Goal: Task Accomplishment & Management: Use online tool/utility

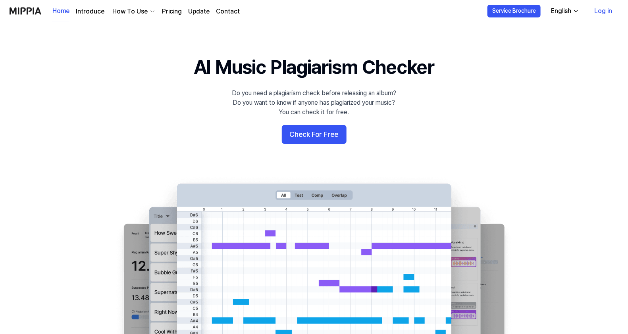
drag, startPoint x: 610, startPoint y: 10, endPoint x: 603, endPoint y: 12, distance: 7.5
click at [610, 10] on link "Log in" at bounding box center [603, 11] width 31 height 22
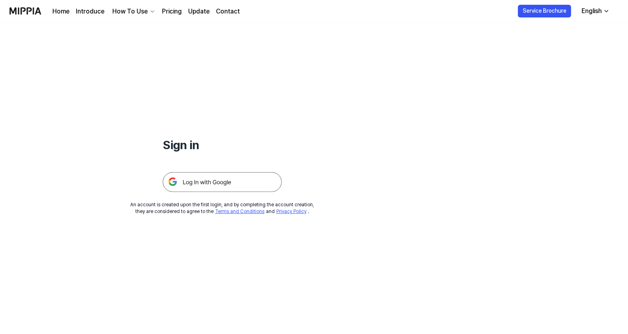
click at [212, 184] on img at bounding box center [222, 182] width 119 height 20
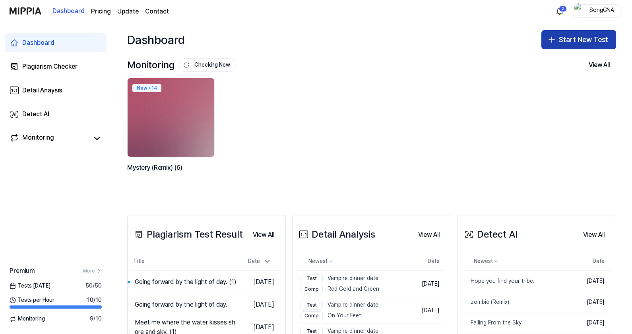
click at [572, 38] on button "Start New Test" at bounding box center [578, 39] width 75 height 19
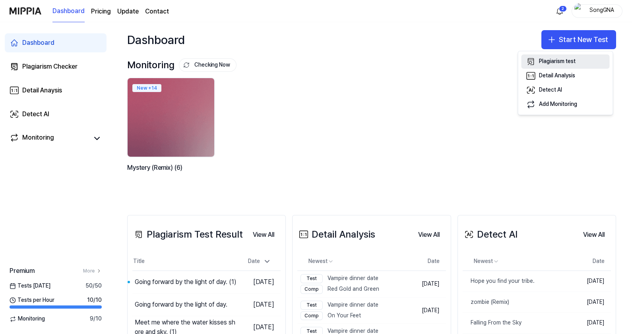
click at [538, 58] on button "Plagiarism test" at bounding box center [565, 61] width 88 height 14
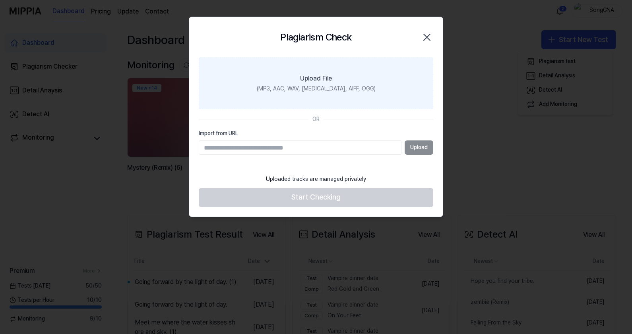
click at [326, 91] on div "(MP3, AAC, WAV, [MEDICAL_DATA], AIFF, OGG)" at bounding box center [316, 89] width 119 height 8
click at [0, 0] on input "Upload File (MP3, AAC, WAV, [MEDICAL_DATA], AIFF, OGG)" at bounding box center [0, 0] width 0 height 0
click at [307, 83] on div "Upload File" at bounding box center [316, 79] width 32 height 10
click at [0, 0] on input "Upload File (MP3, AAC, WAV, [MEDICAL_DATA], AIFF, OGG)" at bounding box center [0, 0] width 0 height 0
click at [291, 80] on label "Upload File (MP3, AAC, WAV, [MEDICAL_DATA], AIFF, OGG)" at bounding box center [316, 84] width 234 height 52
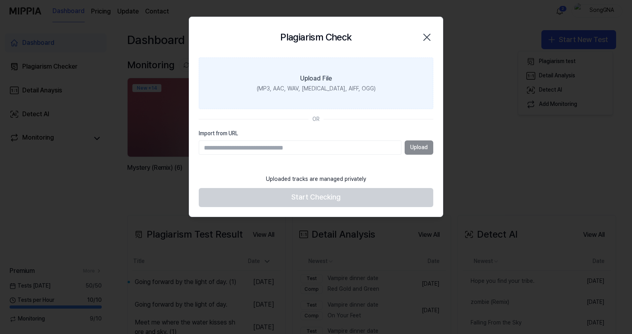
click at [0, 0] on input "Upload File (MP3, AAC, WAV, [MEDICAL_DATA], AIFF, OGG)" at bounding box center [0, 0] width 0 height 0
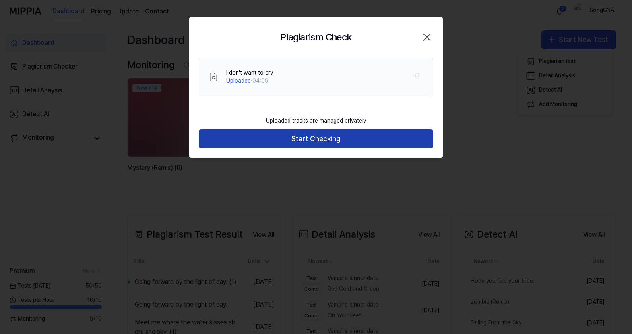
click at [332, 137] on button "Start Checking" at bounding box center [316, 138] width 234 height 19
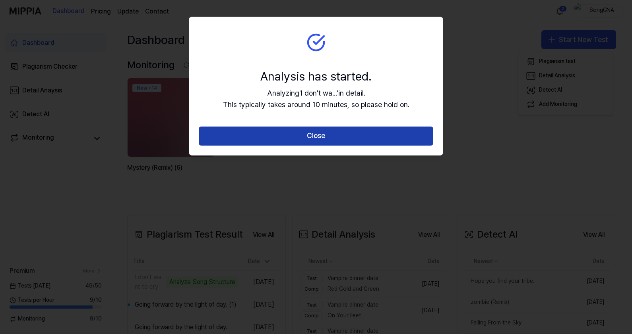
click at [269, 132] on button "Close" at bounding box center [316, 136] width 234 height 19
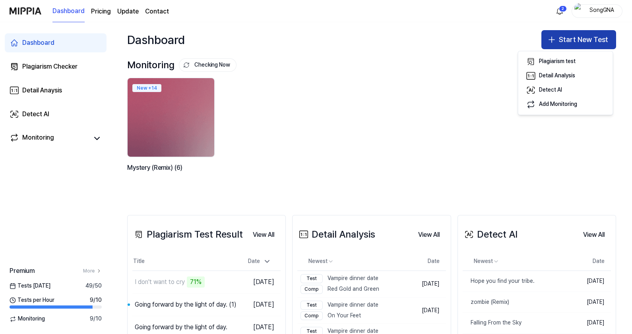
click at [581, 34] on button "Start New Test" at bounding box center [578, 39] width 75 height 19
click at [563, 41] on button "Start New Test" at bounding box center [578, 39] width 75 height 19
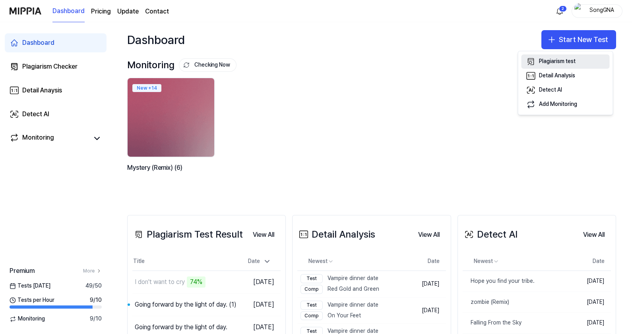
click at [556, 64] on div "Plagiarism test" at bounding box center [557, 62] width 37 height 8
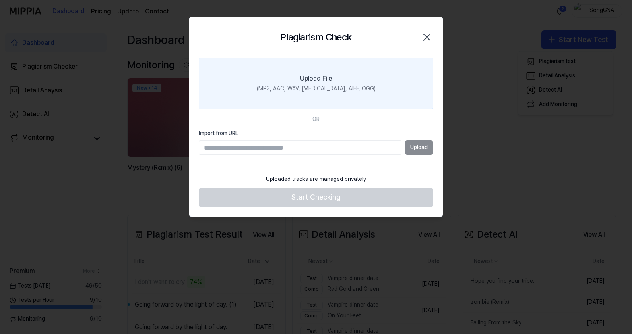
click at [319, 84] on label "Upload File (MP3, AAC, WAV, [MEDICAL_DATA], AIFF, OGG)" at bounding box center [316, 84] width 234 height 52
click at [0, 0] on input "Upload File (MP3, AAC, WAV, [MEDICAL_DATA], AIFF, OGG)" at bounding box center [0, 0] width 0 height 0
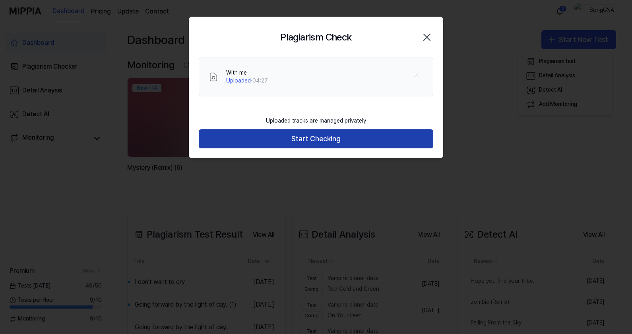
click at [331, 140] on button "Start Checking" at bounding box center [316, 138] width 234 height 19
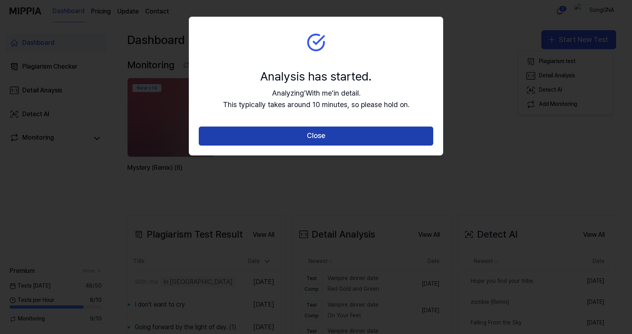
click at [308, 137] on button "Close" at bounding box center [316, 136] width 234 height 19
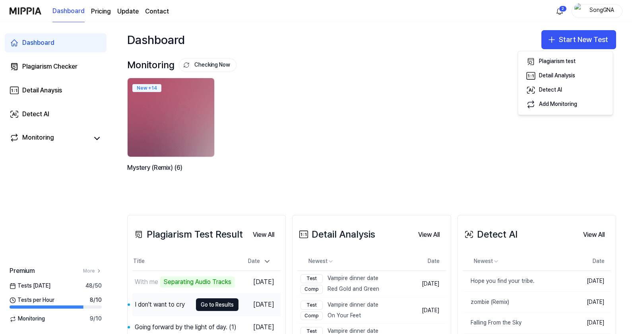
click at [164, 301] on div "I don't want to cry" at bounding box center [160, 305] width 50 height 10
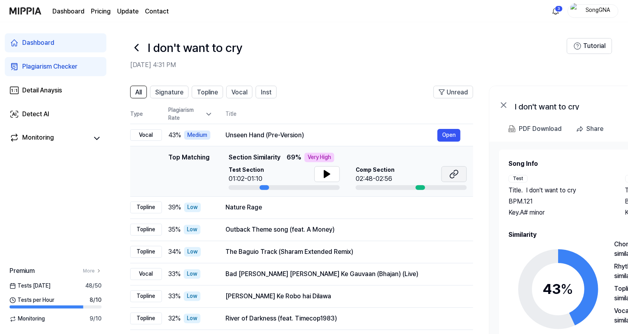
click at [450, 174] on icon at bounding box center [455, 175] width 10 height 10
click at [331, 172] on icon at bounding box center [328, 175] width 10 height 10
click at [326, 172] on icon at bounding box center [327, 174] width 6 height 7
click at [326, 172] on icon at bounding box center [328, 175] width 10 height 10
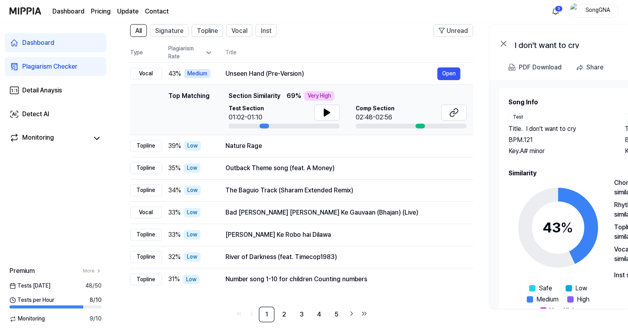
scroll to position [66, 0]
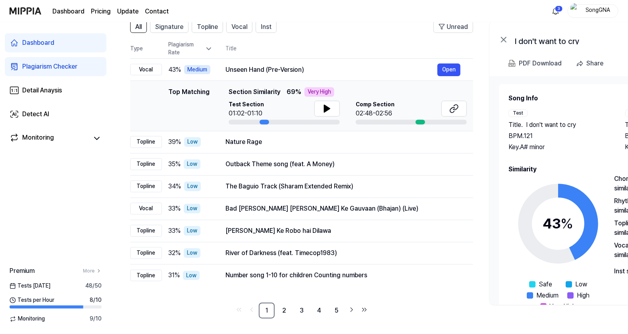
drag, startPoint x: 83, startPoint y: 205, endPoint x: 91, endPoint y: 200, distance: 8.4
click at [83, 205] on div "Dashboard Plagiarism Checker Detail Anaysis Detect AI Monitoring Premium More T…" at bounding box center [55, 178] width 111 height 312
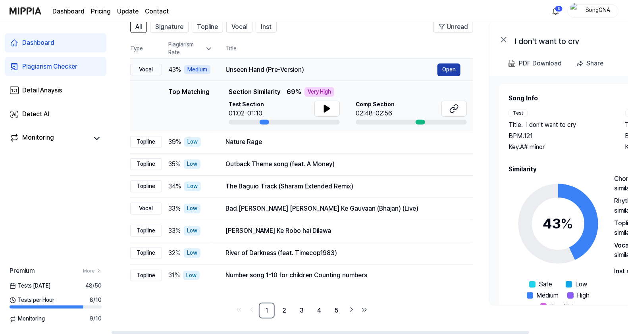
click at [451, 72] on button "Open" at bounding box center [449, 70] width 23 height 13
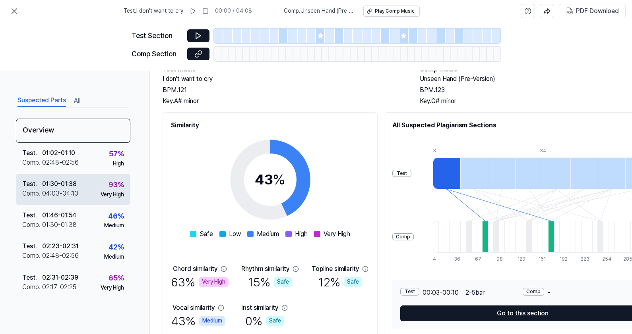
scroll to position [39, 0]
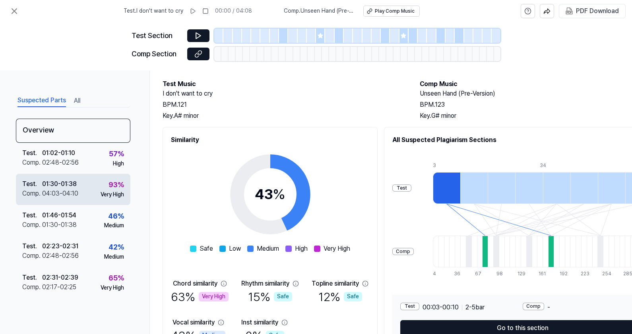
click at [71, 191] on div "04:03 - 04:10" at bounding box center [60, 194] width 36 height 10
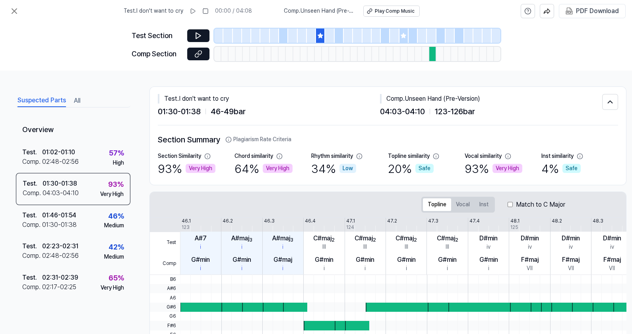
scroll to position [0, 0]
click at [202, 54] on button at bounding box center [198, 54] width 22 height 13
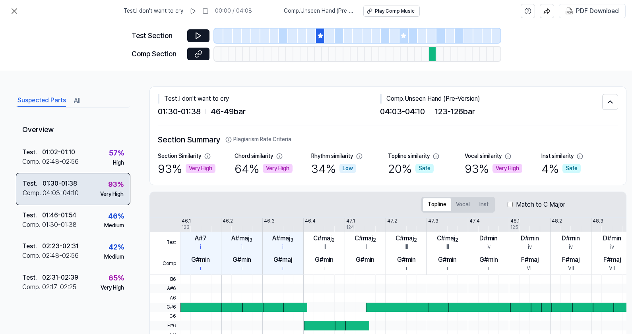
click at [56, 187] on div "01:30 - 01:38" at bounding box center [59, 184] width 35 height 10
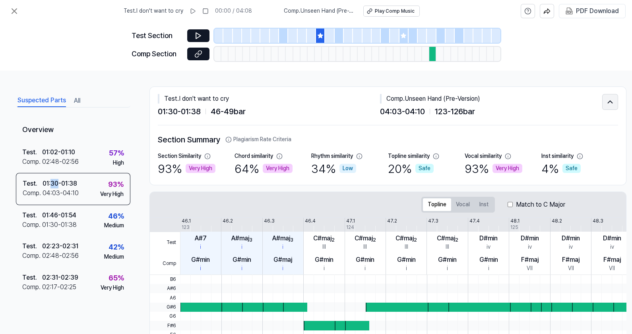
click at [610, 101] on icon at bounding box center [610, 102] width 4 height 2
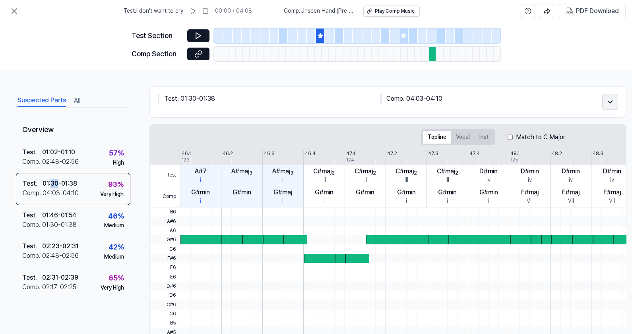
click at [608, 101] on icon at bounding box center [610, 102] width 4 height 2
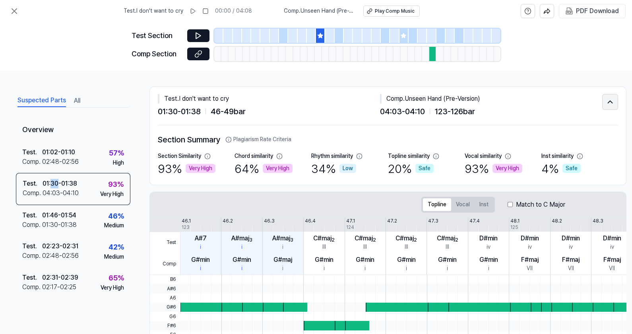
click at [608, 101] on icon at bounding box center [610, 102] width 4 height 2
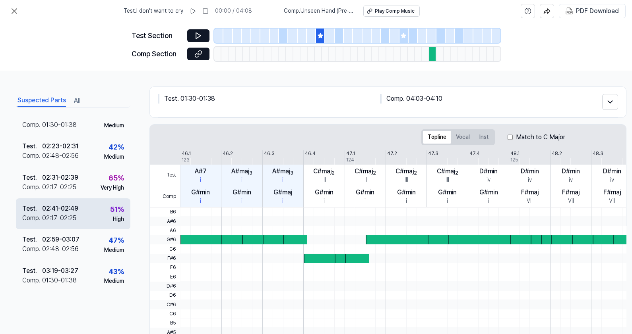
scroll to position [102, 0]
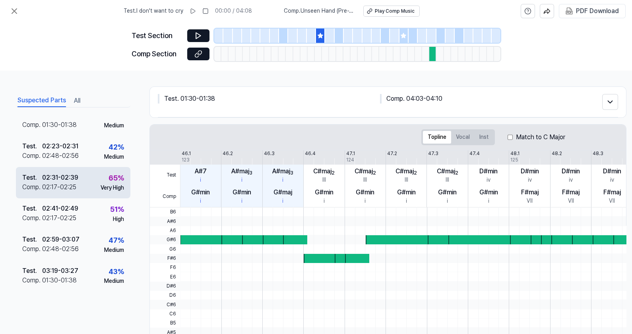
click at [72, 183] on div "02:17 - 02:25" at bounding box center [59, 188] width 34 height 10
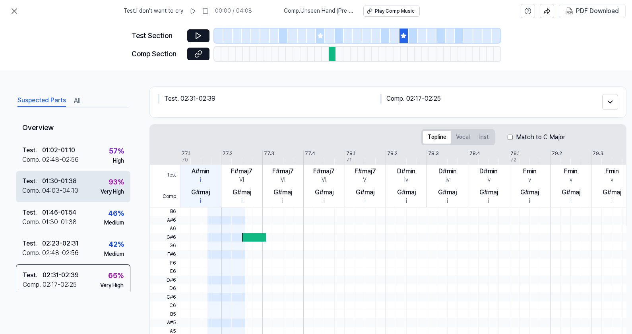
scroll to position [0, 0]
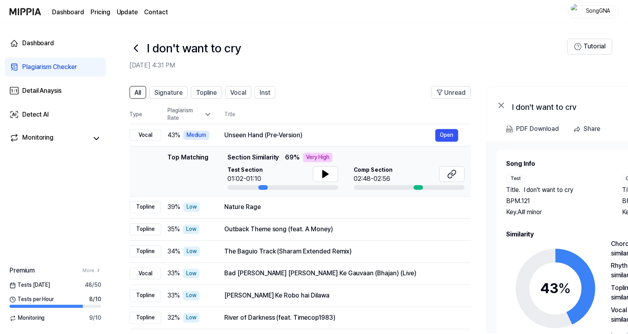
scroll to position [66, 0]
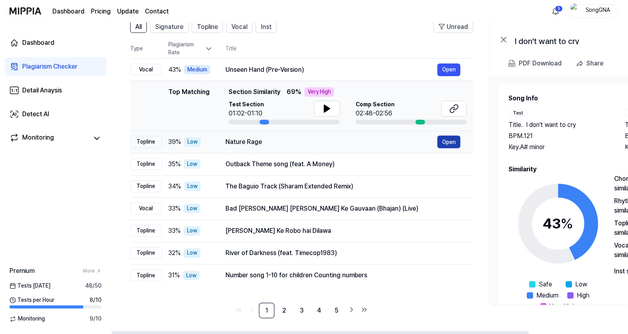
click at [445, 142] on button "Open" at bounding box center [449, 142] width 23 height 13
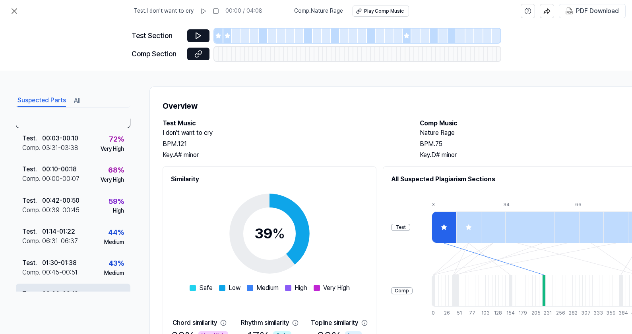
scroll to position [0, 0]
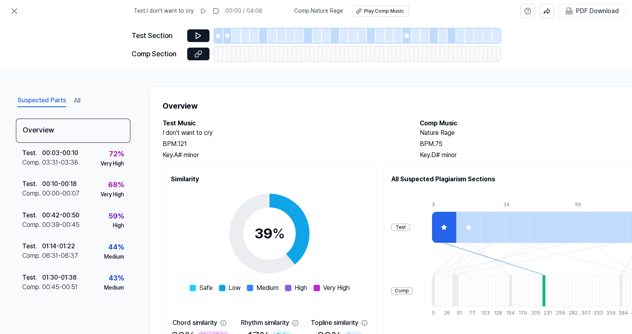
click at [74, 99] on button "All" at bounding box center [77, 101] width 6 height 13
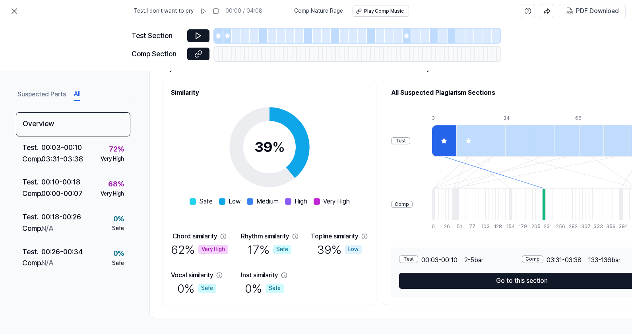
scroll to position [89, 0]
click at [576, 12] on div "PDF Download" at bounding box center [597, 11] width 43 height 10
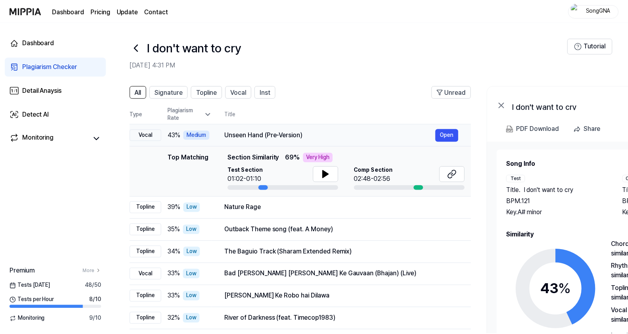
scroll to position [66, 0]
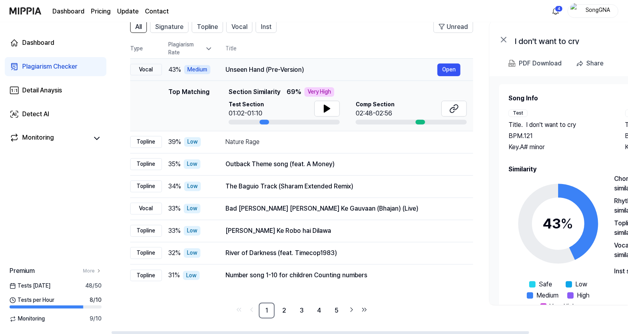
drag, startPoint x: 268, startPoint y: 70, endPoint x: 360, endPoint y: 68, distance: 92.2
click at [268, 70] on div "Unseen Hand (Pre-Version)" at bounding box center [332, 70] width 212 height 10
click at [449, 68] on button "Open" at bounding box center [449, 70] width 23 height 13
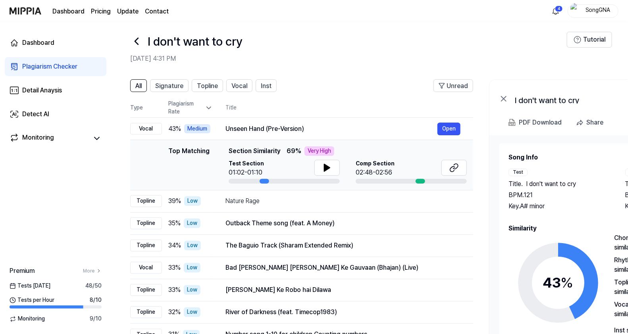
scroll to position [0, 0]
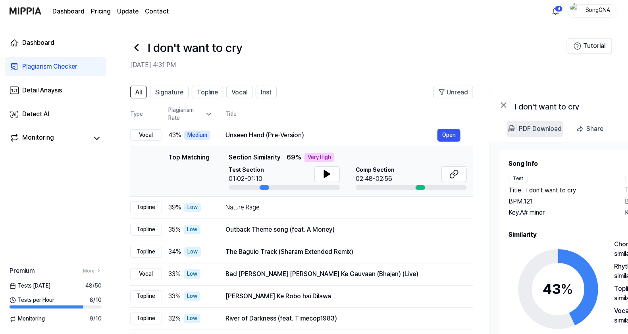
click at [525, 129] on div "PDF Download" at bounding box center [540, 129] width 43 height 10
click at [234, 226] on div "Outback Theme song (feat. A Money)" at bounding box center [332, 230] width 212 height 10
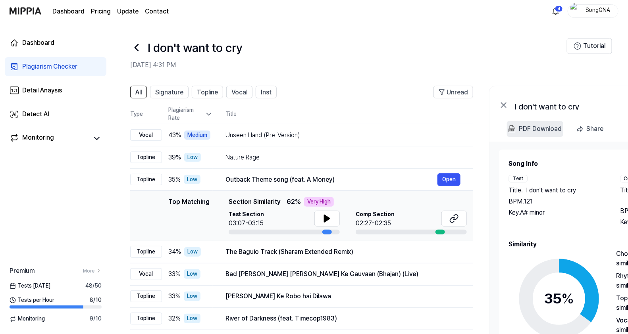
click at [538, 129] on div "PDF Download" at bounding box center [540, 129] width 43 height 10
click at [456, 254] on button "Open" at bounding box center [449, 252] width 23 height 13
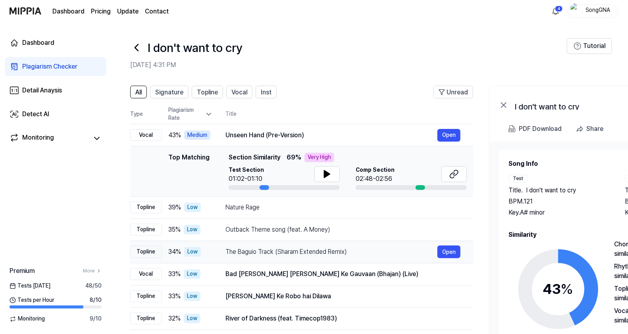
click at [363, 248] on div "The Baguio Track (Sharam Extended Remix)" at bounding box center [332, 252] width 212 height 10
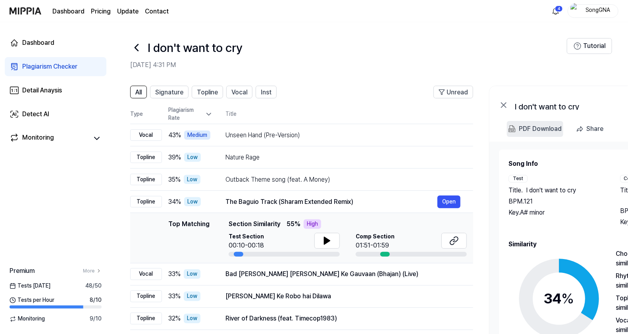
click at [516, 126] on img at bounding box center [512, 129] width 7 height 7
click at [411, 274] on div "Bad [PERSON_NAME] [PERSON_NAME] Ke Gauvaan (Bhajan) (Live)" at bounding box center [332, 275] width 212 height 10
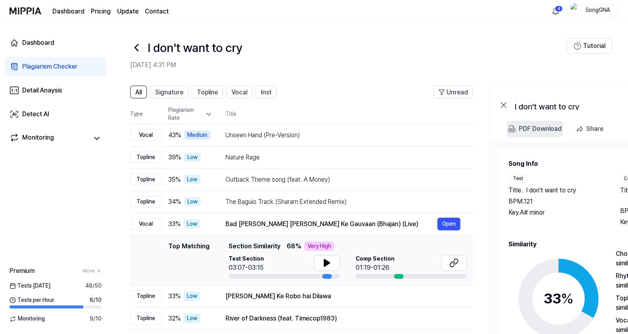
click at [536, 133] on div "PDF Download" at bounding box center [540, 129] width 43 height 10
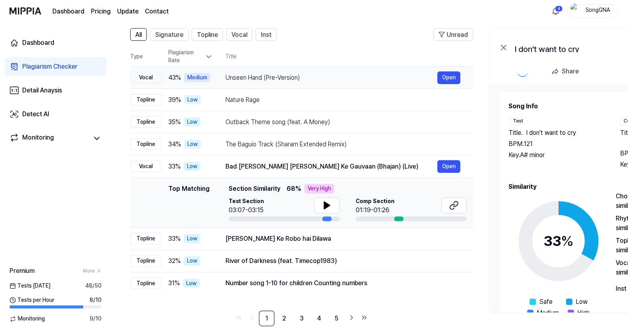
scroll to position [66, 0]
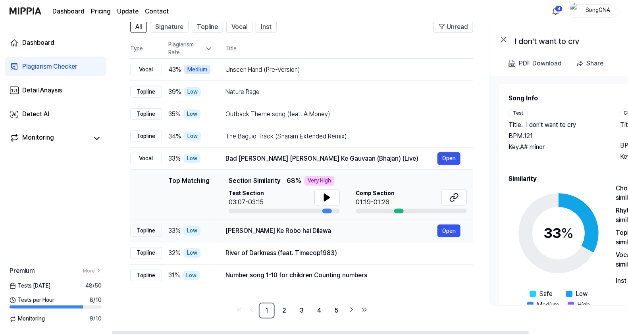
click at [302, 228] on div "[PERSON_NAME] Ke Robo hai Dilawa" at bounding box center [332, 231] width 212 height 10
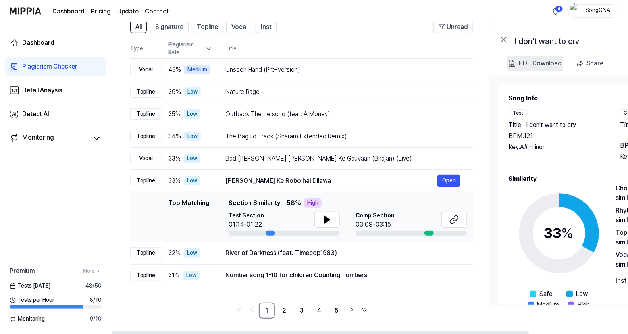
click at [531, 62] on div "PDF Download" at bounding box center [540, 63] width 43 height 10
click at [405, 251] on div "River of Darkness (feat. Timecop1983)" at bounding box center [332, 254] width 212 height 10
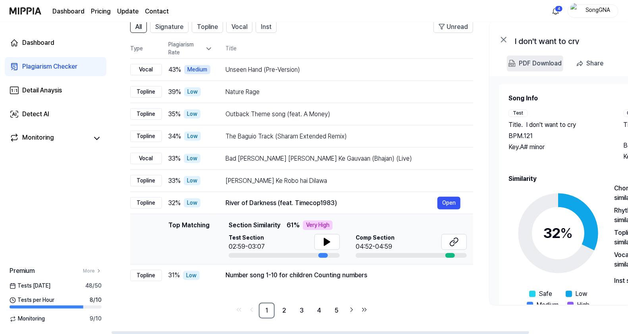
click at [529, 60] on div "PDF Download" at bounding box center [540, 63] width 43 height 10
click at [363, 280] on div "Number song 1-10 for children Counting numbers" at bounding box center [332, 276] width 212 height 10
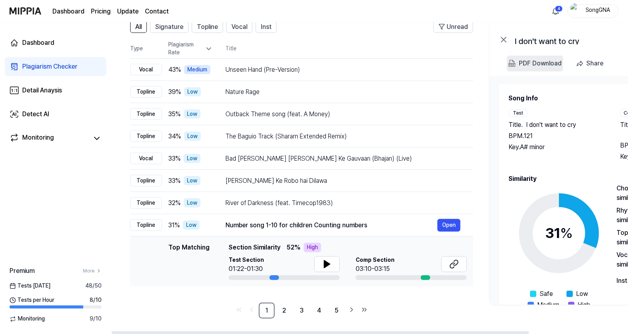
click at [525, 66] on div "PDF Download" at bounding box center [540, 63] width 43 height 10
click at [463, 263] on button at bounding box center [454, 265] width 25 height 16
click at [525, 62] on div "PDF Download" at bounding box center [540, 63] width 43 height 10
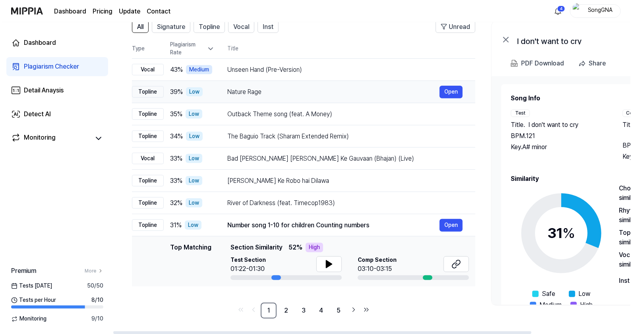
scroll to position [0, 0]
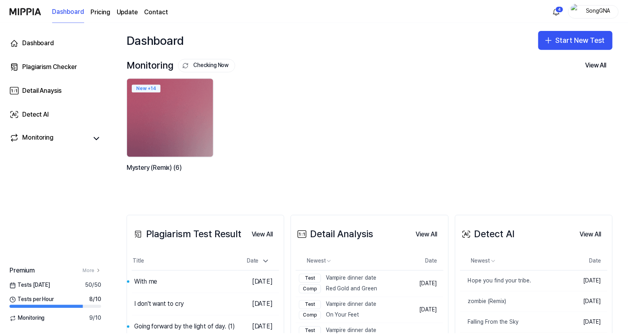
scroll to position [49, 0]
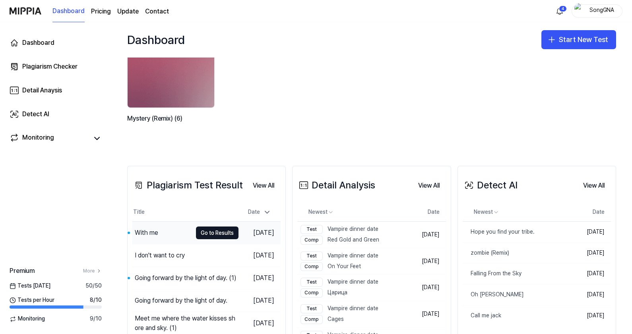
click at [148, 232] on div "With me" at bounding box center [146, 233] width 23 height 10
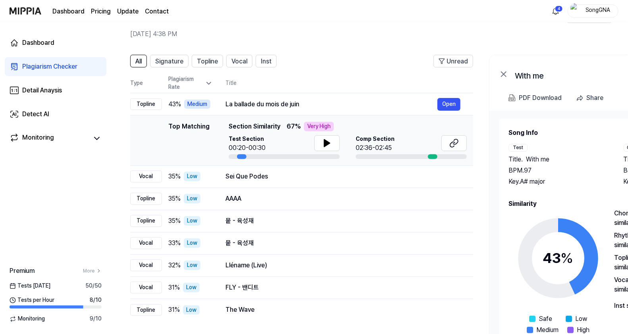
scroll to position [0, 0]
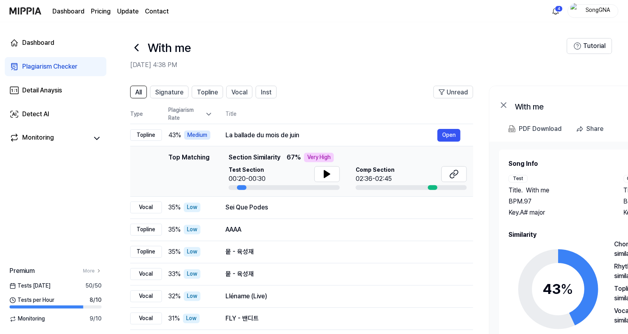
click at [355, 59] on div "With me [DATE] 4:38 PM" at bounding box center [348, 54] width 437 height 32
click at [284, 42] on div "With me" at bounding box center [348, 47] width 437 height 19
click at [520, 128] on div "PDF Download" at bounding box center [540, 129] width 43 height 10
click at [457, 202] on button "Open" at bounding box center [449, 207] width 23 height 13
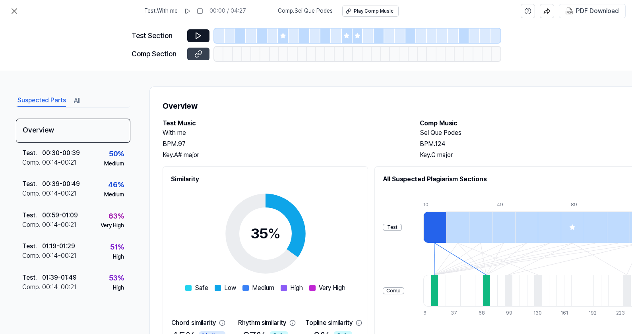
click at [205, 52] on button at bounding box center [198, 54] width 22 height 13
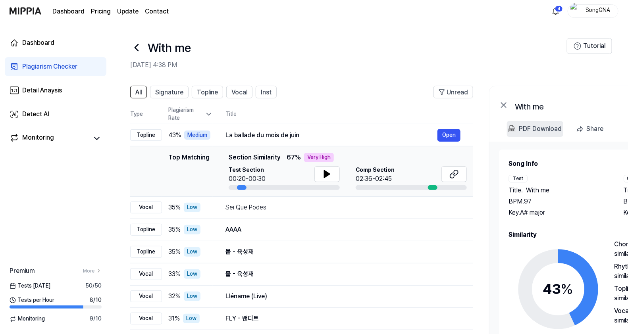
click at [520, 129] on div "PDF Download" at bounding box center [540, 129] width 43 height 10
click at [339, 201] on div "Sei Que Podes Open" at bounding box center [342, 207] width 235 height 13
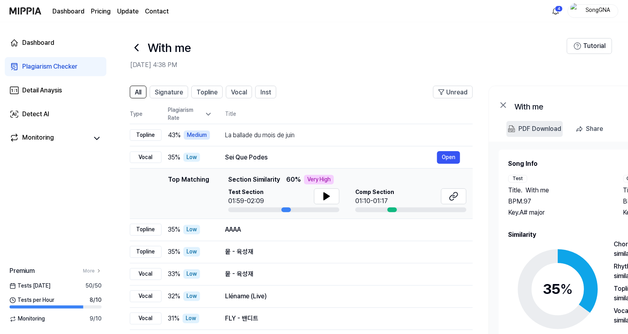
click at [515, 129] on img at bounding box center [511, 129] width 7 height 7
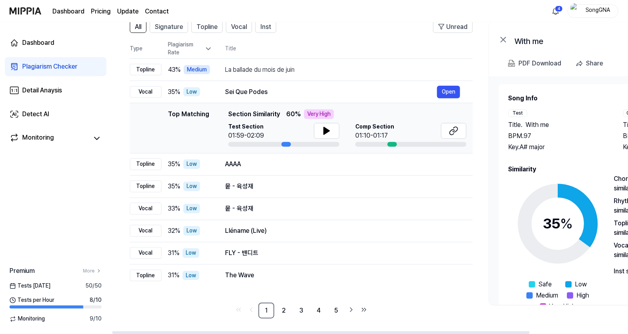
scroll to position [0, 0]
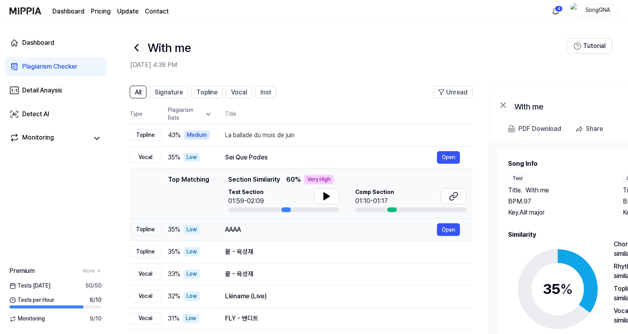
click at [276, 231] on div "AAAA" at bounding box center [331, 230] width 212 height 10
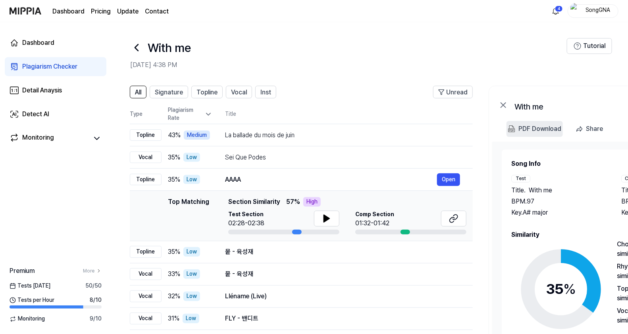
click at [516, 129] on 다운로드 "PDF Download" at bounding box center [535, 129] width 56 height 16
click at [369, 250] on div "뭍 - 육성재" at bounding box center [331, 252] width 212 height 10
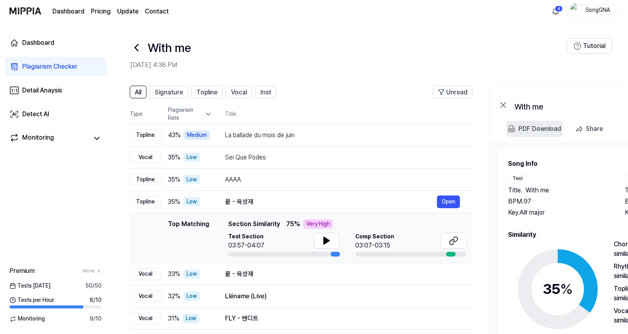
click at [530, 127] on div "PDF Download" at bounding box center [540, 129] width 43 height 10
click at [304, 276] on div "뭍 - 육성재" at bounding box center [331, 275] width 212 height 10
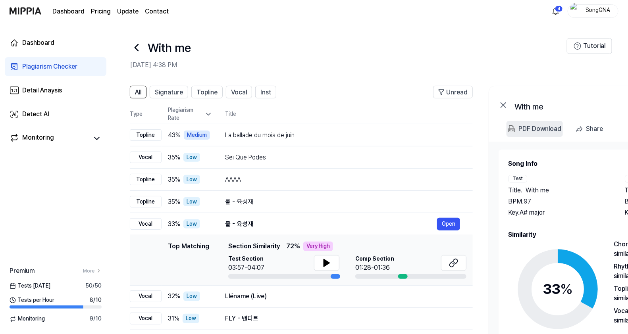
click at [544, 130] on div "PDF Download" at bounding box center [540, 129] width 43 height 10
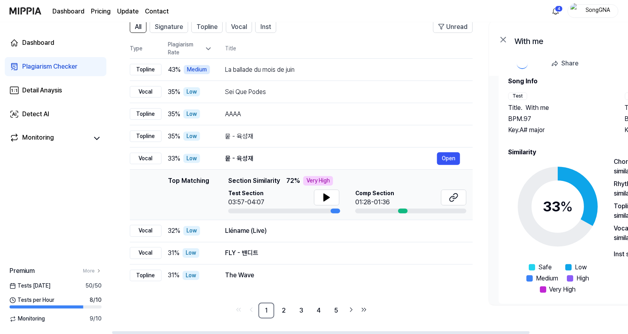
scroll to position [24, 0]
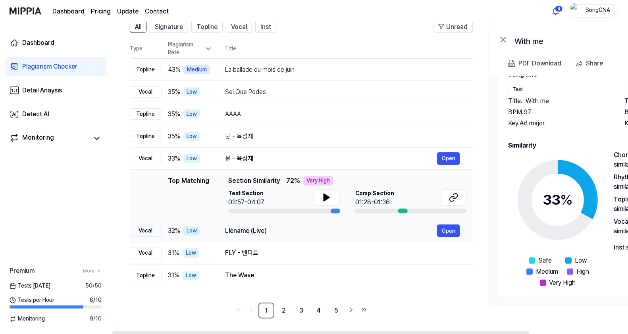
click at [276, 231] on div "Lléname (Live)" at bounding box center [331, 231] width 212 height 10
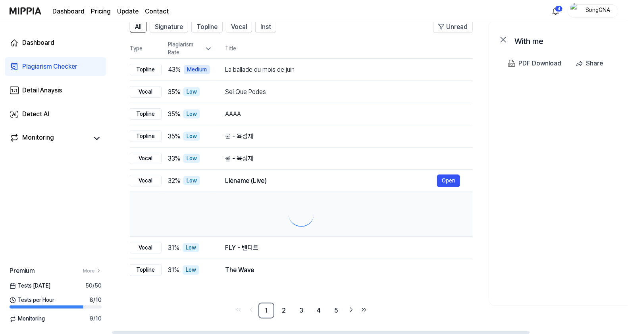
scroll to position [0, 0]
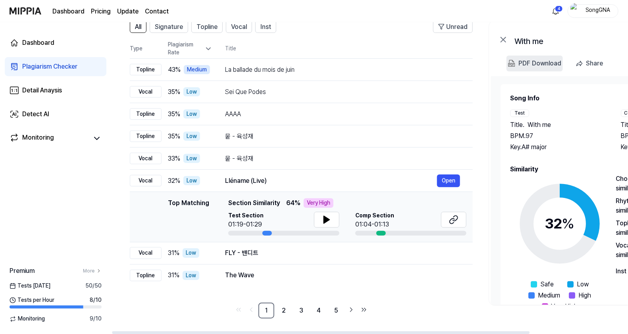
click at [524, 63] on div "PDF Download" at bounding box center [540, 63] width 43 height 10
click at [292, 250] on div "FLY - 밴디트" at bounding box center [331, 254] width 212 height 10
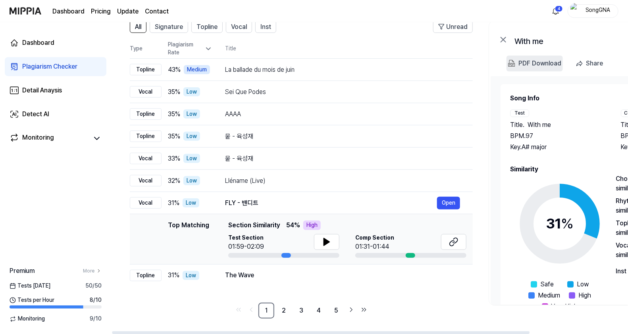
click at [519, 60] on div "PDF Download" at bounding box center [540, 63] width 43 height 10
click at [217, 272] on td "The Wave Open" at bounding box center [342, 276] width 261 height 22
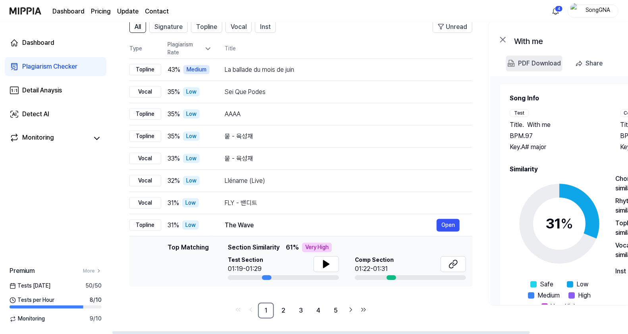
click at [518, 61] on div "PDF Download" at bounding box center [539, 63] width 43 height 10
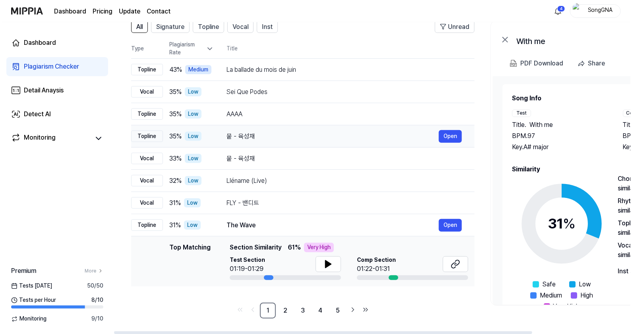
scroll to position [0, 0]
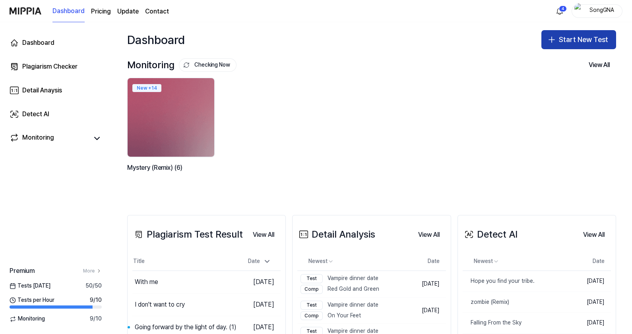
drag, startPoint x: 562, startPoint y: 37, endPoint x: 552, endPoint y: 41, distance: 10.2
click at [562, 37] on button "Start New Test" at bounding box center [578, 39] width 75 height 19
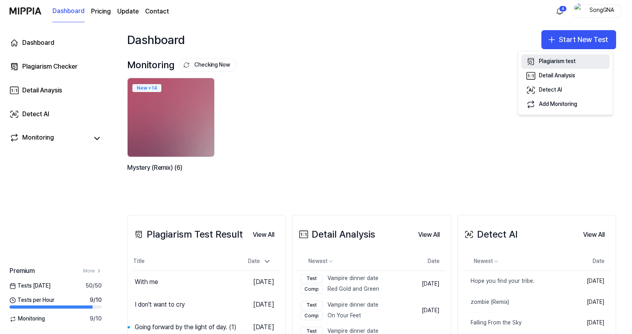
click at [574, 55] on button "Plagiarism test" at bounding box center [565, 61] width 88 height 14
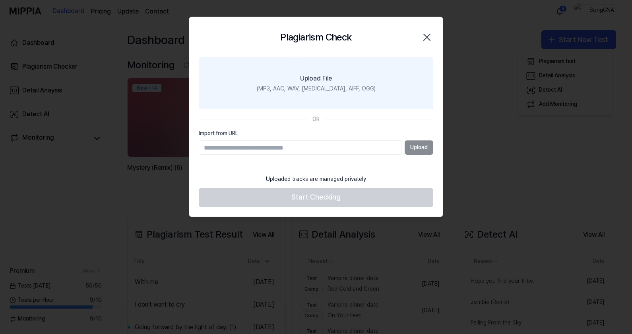
click at [328, 92] on div "(MP3, AAC, WAV, [MEDICAL_DATA], AIFF, OGG)" at bounding box center [316, 89] width 119 height 8
click at [0, 0] on input "Upload File (MP3, AAC, WAV, [MEDICAL_DATA], AIFF, OGG)" at bounding box center [0, 0] width 0 height 0
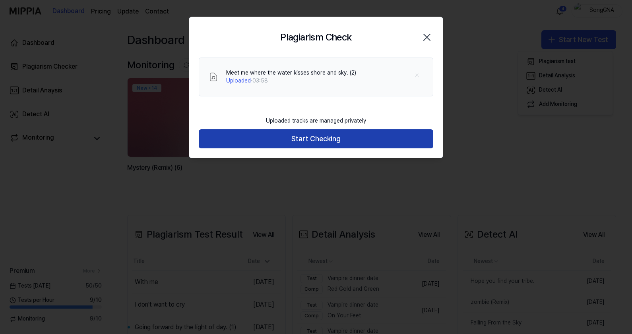
click at [324, 140] on button "Start Checking" at bounding box center [316, 138] width 234 height 19
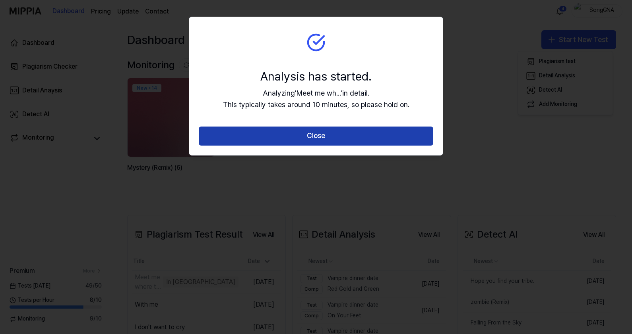
click at [323, 135] on button "Close" at bounding box center [316, 136] width 234 height 19
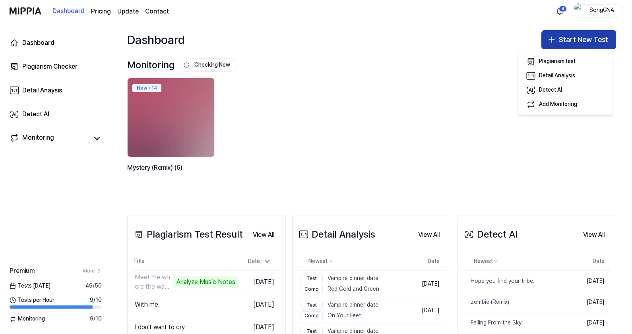
click at [579, 38] on button "Start New Test" at bounding box center [578, 39] width 75 height 19
click at [559, 42] on button "Start New Test" at bounding box center [578, 39] width 75 height 19
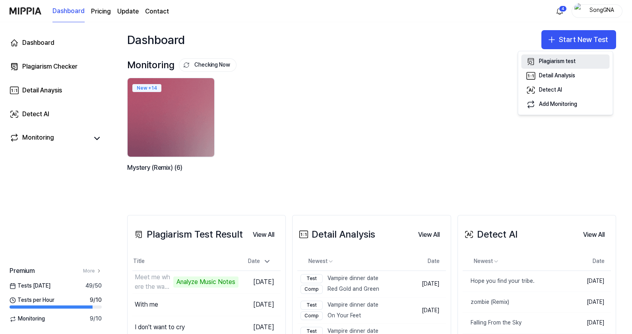
click at [562, 56] on button "Plagiarism test" at bounding box center [565, 61] width 88 height 14
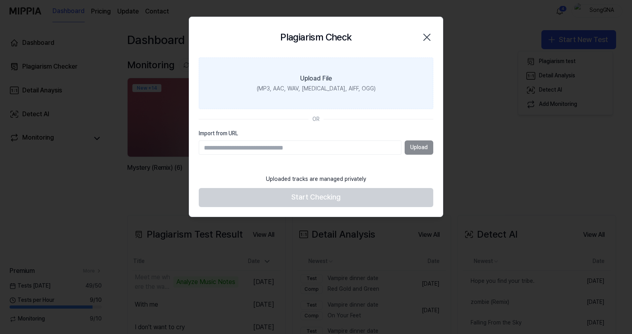
click at [288, 81] on label "Upload File (MP3, AAC, WAV, [MEDICAL_DATA], AIFF, OGG)" at bounding box center [316, 84] width 234 height 52
click at [0, 0] on input "Upload File (MP3, AAC, WAV, [MEDICAL_DATA], AIFF, OGG)" at bounding box center [0, 0] width 0 height 0
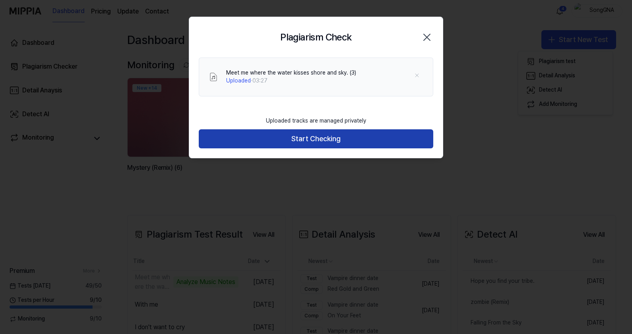
click at [334, 141] on button "Start Checking" at bounding box center [316, 138] width 234 height 19
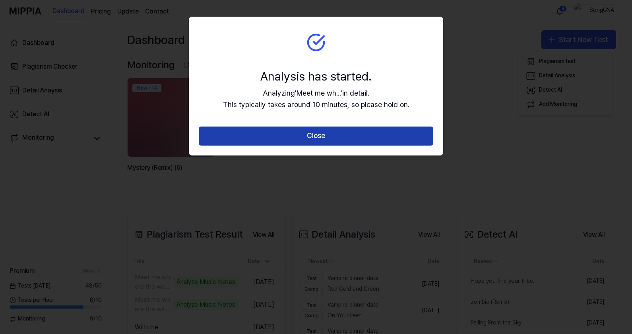
click at [330, 136] on button "Close" at bounding box center [316, 136] width 234 height 19
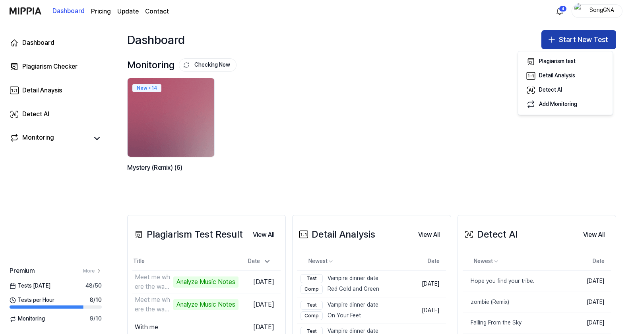
click at [559, 38] on button "Start New Test" at bounding box center [578, 39] width 75 height 19
click at [567, 37] on button "Start New Test" at bounding box center [578, 39] width 75 height 19
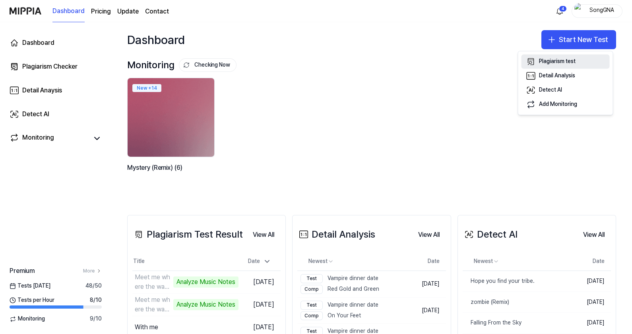
click at [566, 58] on div "Plagiarism test" at bounding box center [557, 62] width 37 height 8
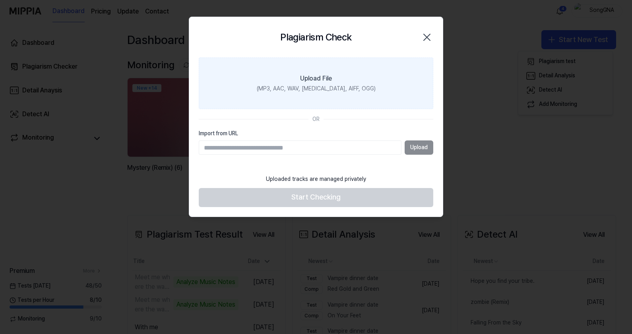
click at [295, 81] on label "Upload File (MP3, AAC, WAV, [MEDICAL_DATA], AIFF, OGG)" at bounding box center [316, 84] width 234 height 52
click at [0, 0] on input "Upload File (MP3, AAC, WAV, [MEDICAL_DATA], AIFF, OGG)" at bounding box center [0, 0] width 0 height 0
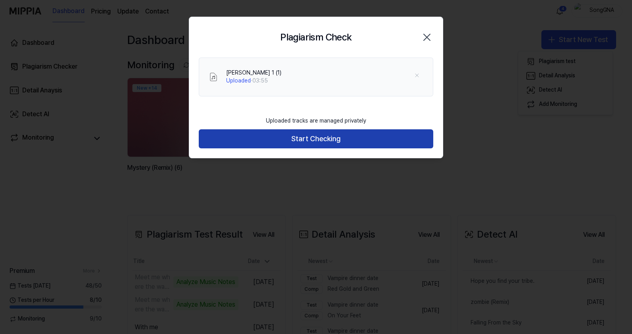
click at [308, 139] on button "Start Checking" at bounding box center [316, 138] width 234 height 19
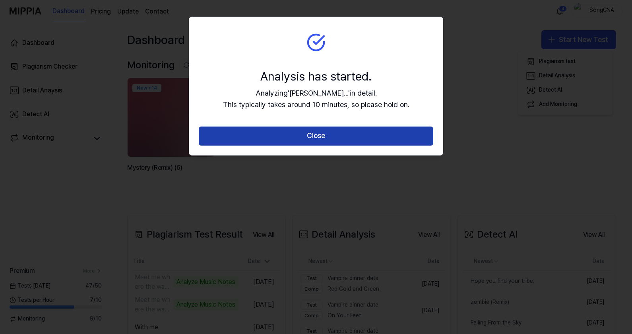
click at [307, 139] on button "Close" at bounding box center [316, 136] width 234 height 19
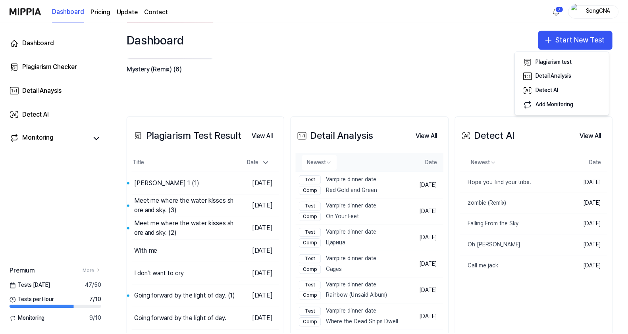
scroll to position [149, 0]
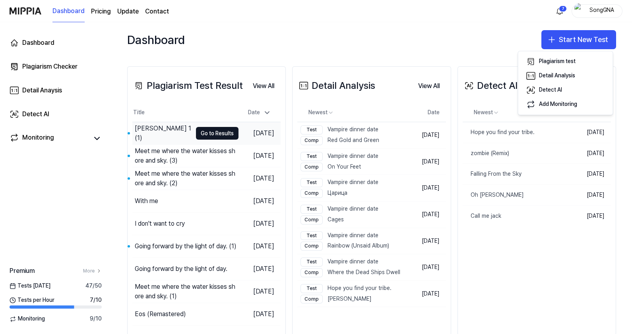
click at [157, 135] on div "[PERSON_NAME] 1 (1)" at bounding box center [163, 133] width 57 height 19
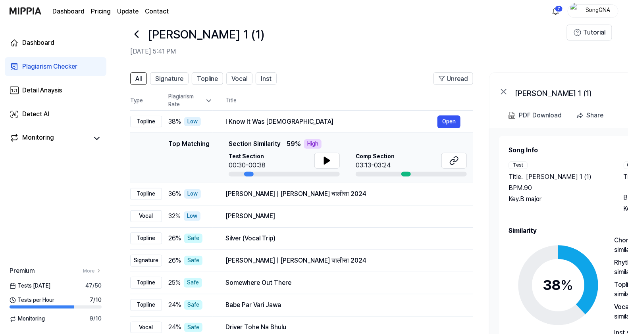
scroll to position [0, 0]
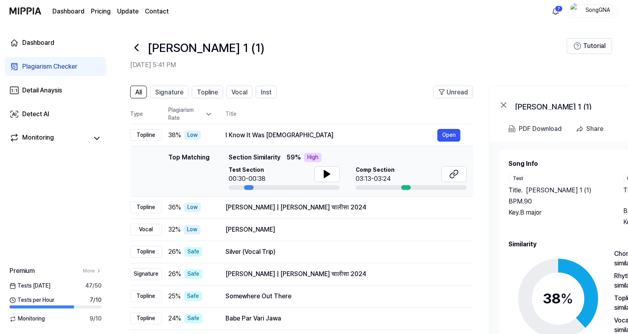
click at [359, 54] on div "[PERSON_NAME] 1 (1)" at bounding box center [348, 47] width 437 height 19
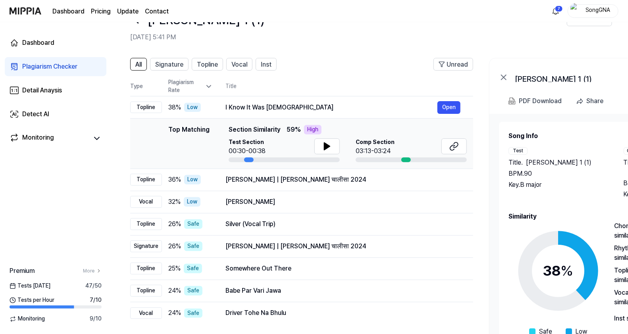
scroll to position [16, 0]
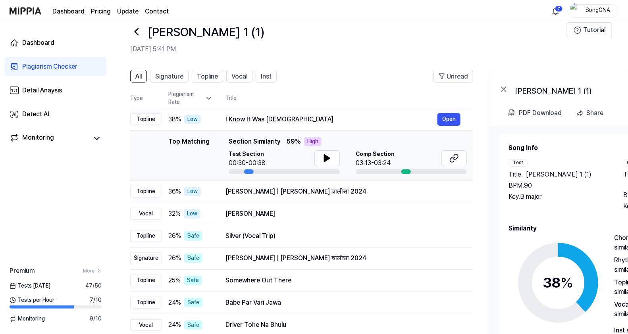
click at [320, 18] on div "Dashboard Pricing Update Contact 7 SongGNA" at bounding box center [314, 11] width 609 height 22
click at [452, 116] on button "Open" at bounding box center [449, 119] width 23 height 13
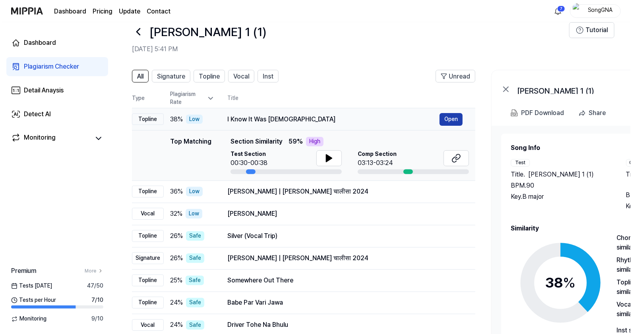
scroll to position [0, 0]
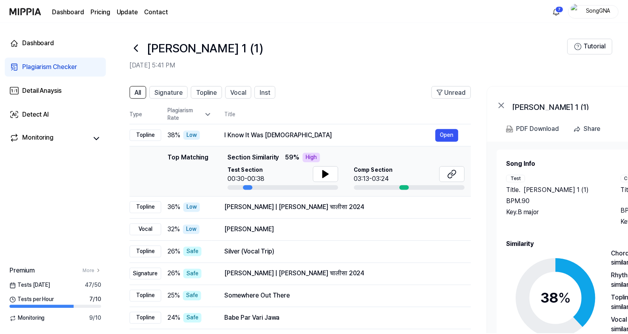
scroll to position [16, 0]
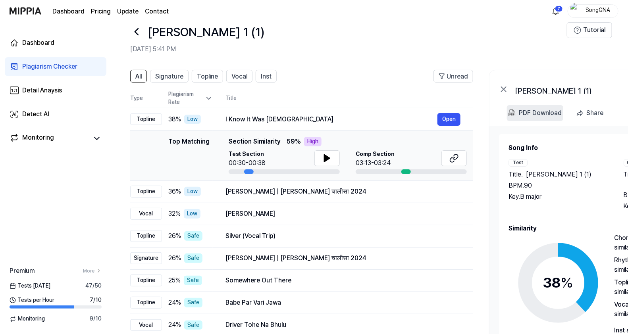
click at [529, 108] on div "PDF Download" at bounding box center [540, 113] width 43 height 10
click at [386, 193] on div "[PERSON_NAME] | [PERSON_NAME] चालीसा 2024" at bounding box center [332, 192] width 212 height 10
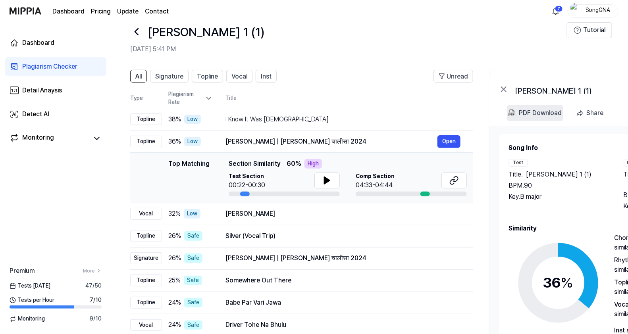
click at [521, 113] on div "PDF Download" at bounding box center [540, 113] width 43 height 10
click at [382, 212] on div "[PERSON_NAME]" at bounding box center [332, 214] width 212 height 10
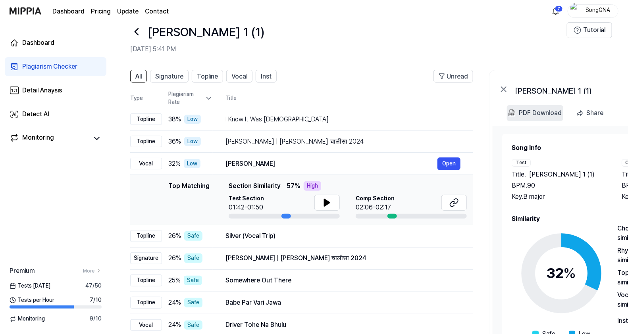
click at [536, 113] on div "PDF Download" at bounding box center [540, 113] width 43 height 10
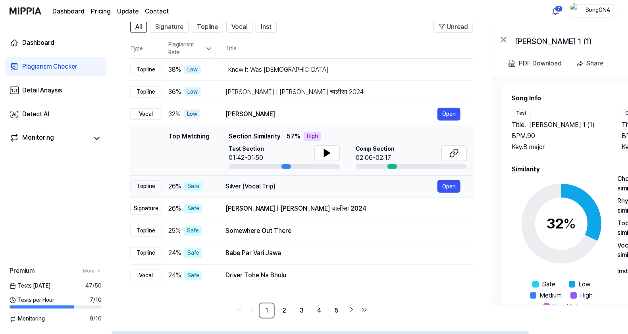
click at [394, 187] on div "Silver (Vocal Trip)" at bounding box center [332, 187] width 212 height 10
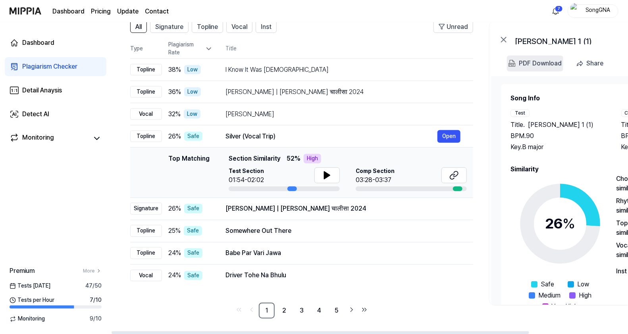
click at [525, 60] on div "PDF Download" at bounding box center [540, 63] width 43 height 10
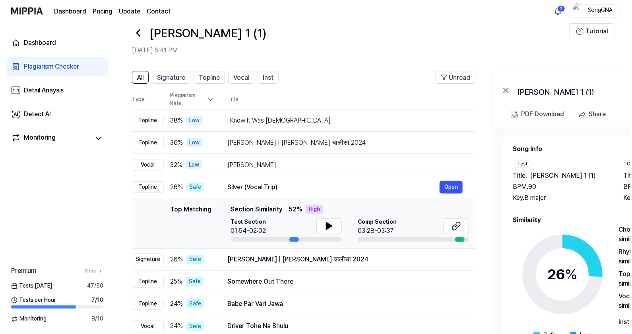
scroll to position [0, 0]
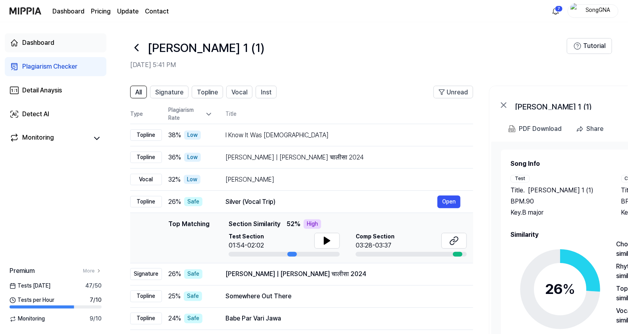
click at [48, 38] on div "Dashboard" at bounding box center [38, 43] width 32 height 10
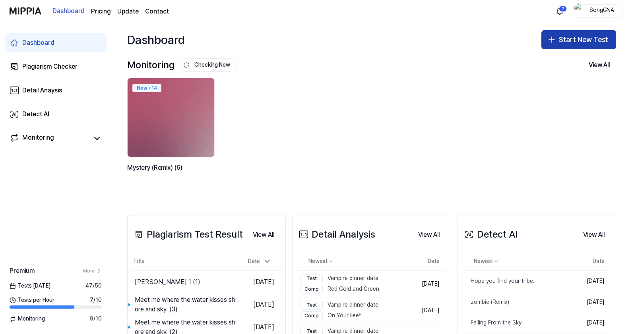
click at [556, 36] on button "Start New Test" at bounding box center [578, 39] width 75 height 19
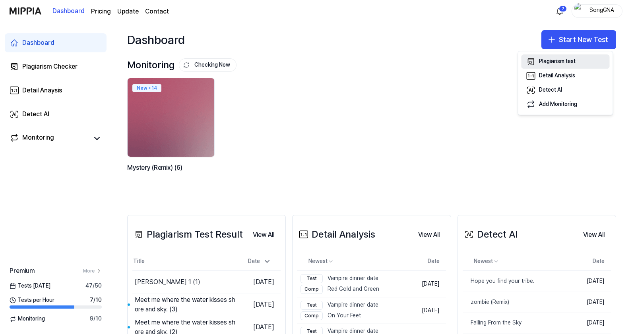
click at [567, 63] on div "Plagiarism test" at bounding box center [557, 62] width 37 height 8
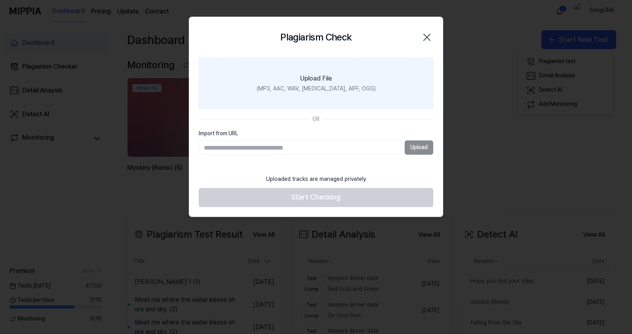
click at [288, 77] on label "Upload File (MP3, AAC, WAV, [MEDICAL_DATA], AIFF, OGG)" at bounding box center [316, 84] width 234 height 52
click at [0, 0] on input "Upload File (MP3, AAC, WAV, [MEDICAL_DATA], AIFF, OGG)" at bounding box center [0, 0] width 0 height 0
click at [308, 87] on div "(MP3, AAC, WAV, [MEDICAL_DATA], AIFF, OGG)" at bounding box center [316, 89] width 119 height 8
click at [0, 0] on input "Upload File (MP3, AAC, WAV, [MEDICAL_DATA], AIFF, OGG)" at bounding box center [0, 0] width 0 height 0
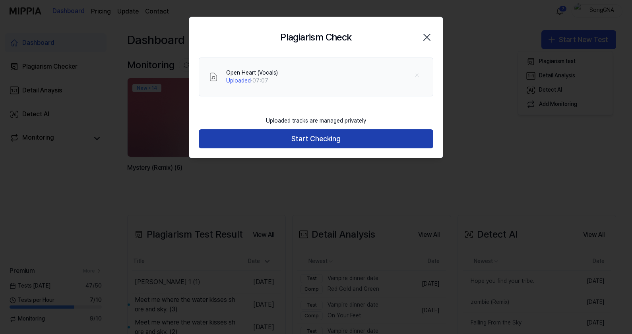
click at [334, 134] on button "Start Checking" at bounding box center [316, 138] width 234 height 19
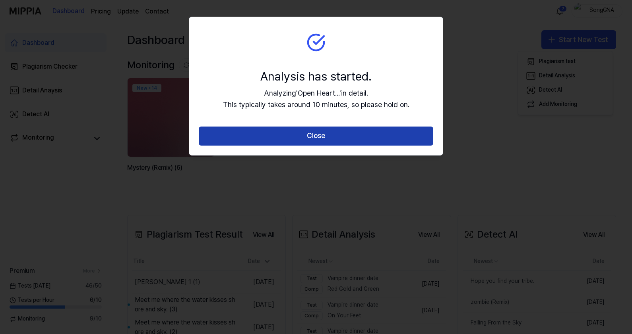
click at [321, 139] on button "Close" at bounding box center [316, 136] width 234 height 19
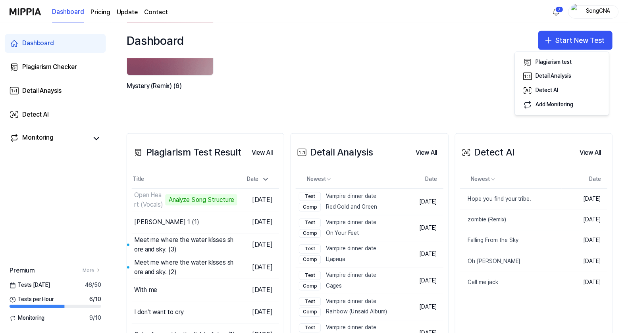
scroll to position [66, 0]
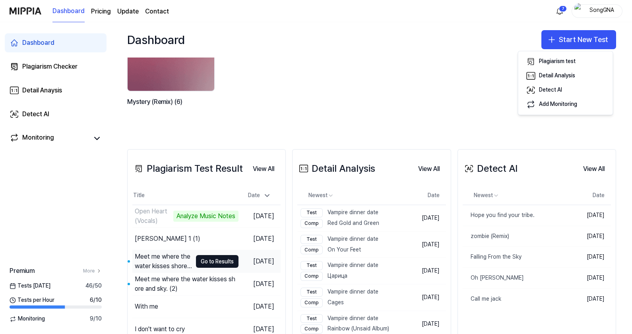
click at [147, 259] on div "Meet me where the water kisses shore and sky. (3)" at bounding box center [163, 261] width 57 height 19
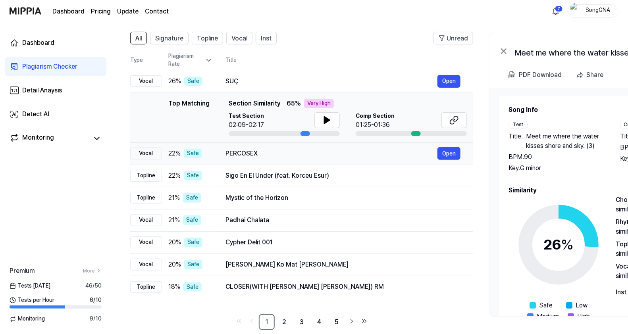
scroll to position [66, 0]
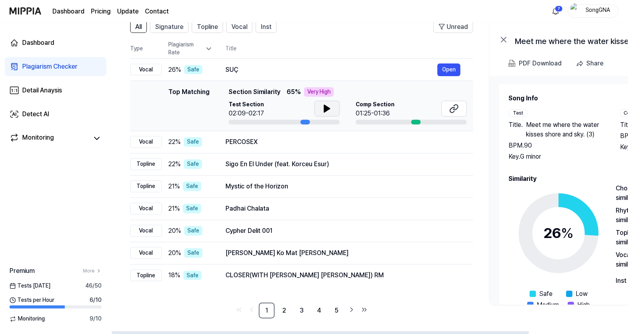
click at [326, 110] on icon at bounding box center [327, 108] width 6 height 7
click at [326, 109] on icon at bounding box center [326, 109] width 2 height 6
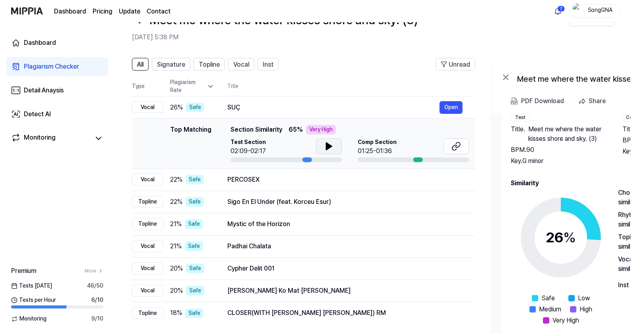
scroll to position [0, 0]
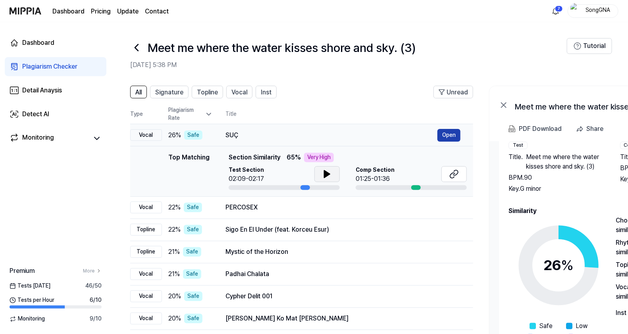
click at [445, 133] on button "Open" at bounding box center [449, 135] width 23 height 13
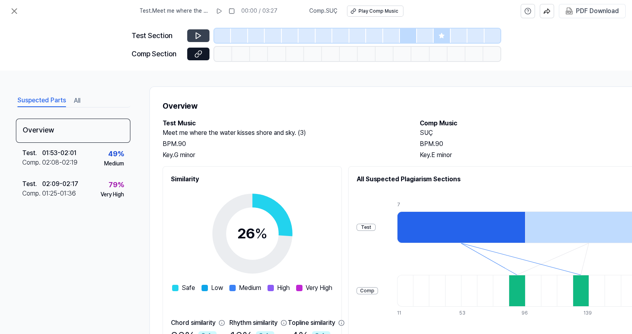
click at [189, 35] on button at bounding box center [198, 35] width 22 height 13
click at [220, 10] on icon at bounding box center [219, 11] width 6 height 6
click at [221, 12] on icon at bounding box center [219, 11] width 6 height 6
click at [200, 32] on icon at bounding box center [198, 36] width 8 height 8
click at [216, 10] on button at bounding box center [219, 11] width 13 height 13
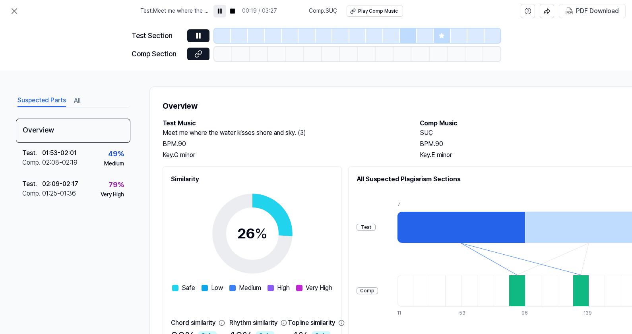
click at [225, 10] on button at bounding box center [219, 11] width 13 height 13
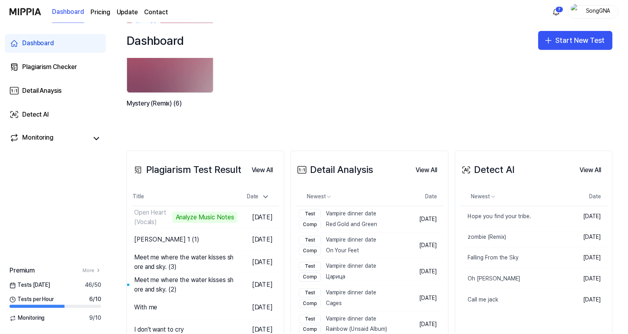
scroll to position [99, 0]
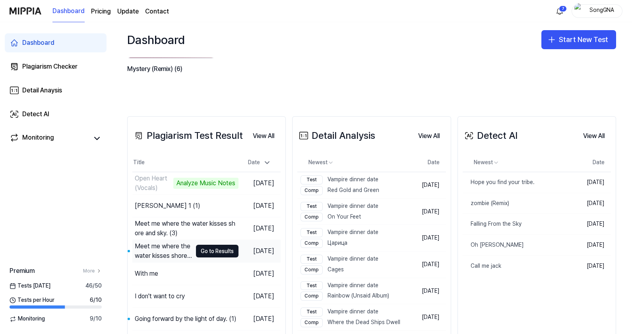
click at [151, 249] on div "Meet me where the water kisses shore and sky. (2)" at bounding box center [163, 251] width 57 height 19
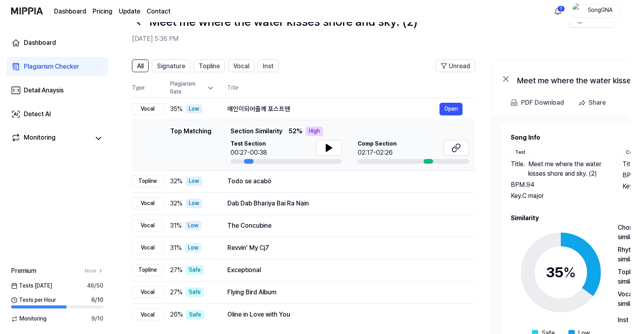
scroll to position [0, 0]
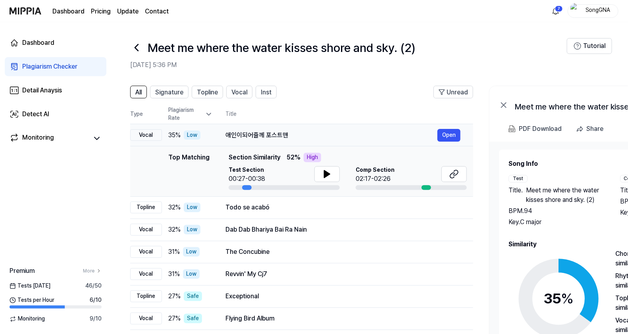
click at [395, 136] on div "애인이되어줄께 포스트맨" at bounding box center [332, 136] width 212 height 10
click at [385, 131] on div "애인이되어줄께 포스트맨" at bounding box center [332, 136] width 212 height 10
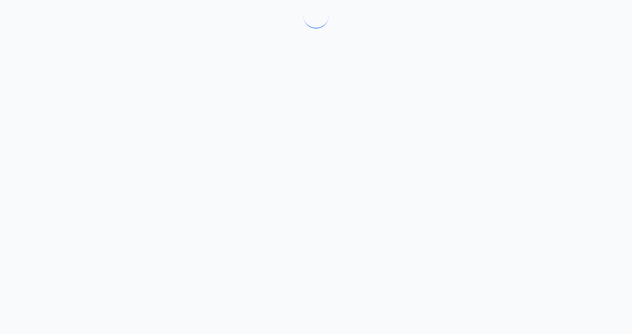
click at [444, 135] on div at bounding box center [316, 167] width 632 height 334
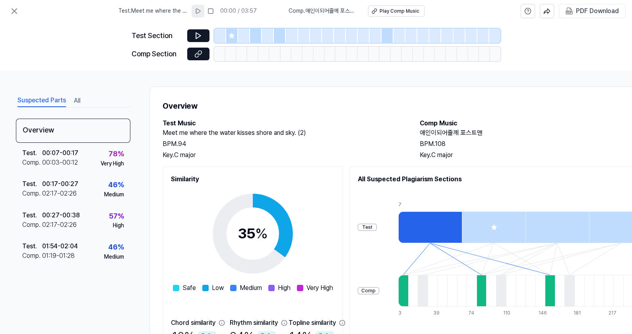
click at [196, 8] on button at bounding box center [197, 11] width 13 height 13
click at [201, 35] on icon at bounding box center [198, 36] width 8 height 8
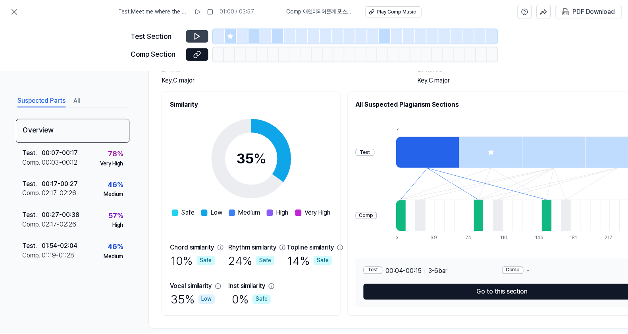
scroll to position [89, 0]
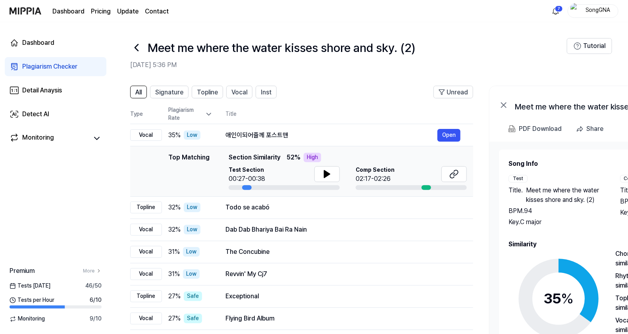
click at [332, 71] on header "Meet me where the water kisses shore and sky. (2) [DATE] 5:36 PM Tutorial" at bounding box center [369, 50] width 517 height 56
click at [518, 125] on 다운로드 "PDF Download" at bounding box center [535, 129] width 56 height 16
click at [365, 206] on div "Todo se acabó" at bounding box center [332, 208] width 212 height 10
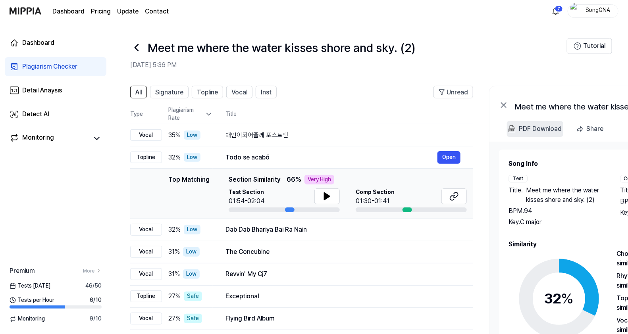
click at [529, 131] on div "PDF Download" at bounding box center [540, 129] width 43 height 10
click at [330, 233] on div "Dab Dab Bhariya Bai Ra Nain" at bounding box center [332, 230] width 212 height 10
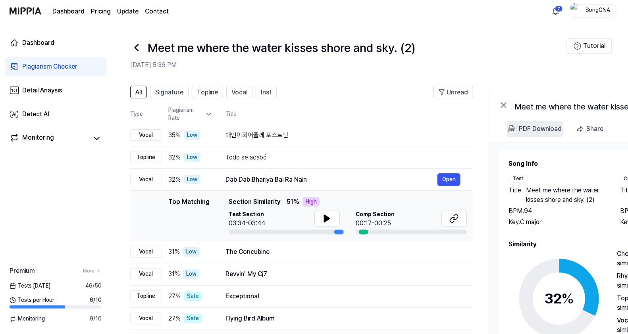
click at [525, 127] on div "PDF Download" at bounding box center [540, 129] width 43 height 10
click at [342, 256] on div "The Concubine" at bounding box center [332, 252] width 212 height 10
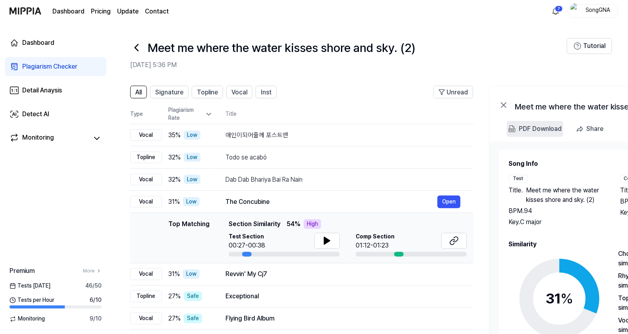
click at [536, 124] on div "PDF Download" at bounding box center [540, 129] width 43 height 10
click at [364, 276] on div "Revvin' My Cj7" at bounding box center [332, 275] width 212 height 10
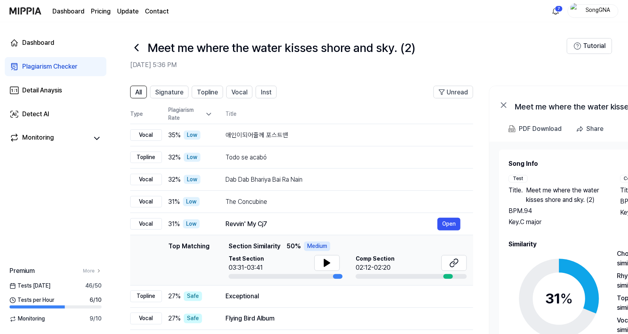
click at [541, 126] on div "PDF Download" at bounding box center [540, 129] width 43 height 10
